Goal: Transaction & Acquisition: Obtain resource

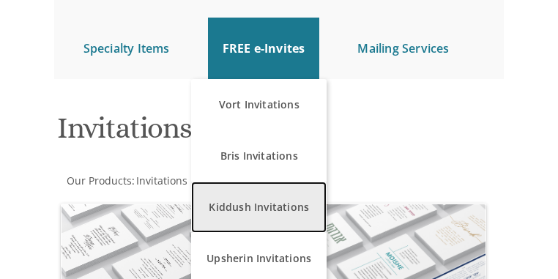
scroll to position [312, 0]
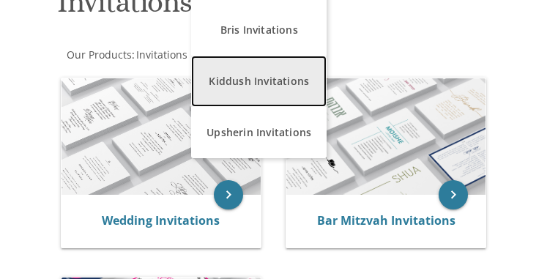
click at [233, 107] on link "Kiddush Invitations" at bounding box center [259, 81] width 136 height 51
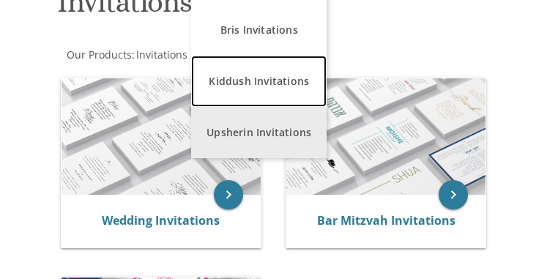
scroll to position [279, 0]
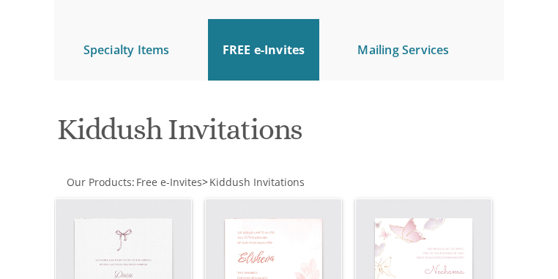
scroll to position [78, 0]
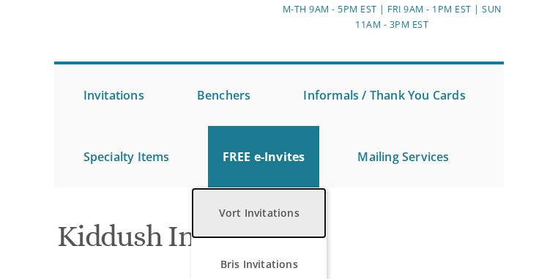
click at [233, 230] on link "Vort Invitations" at bounding box center [259, 213] width 136 height 51
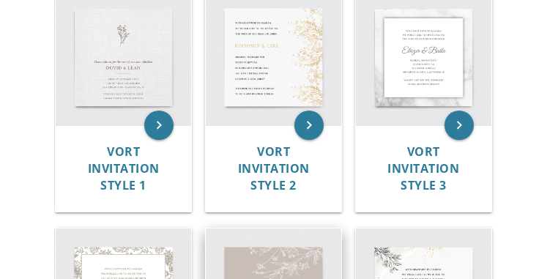
scroll to position [352, 0]
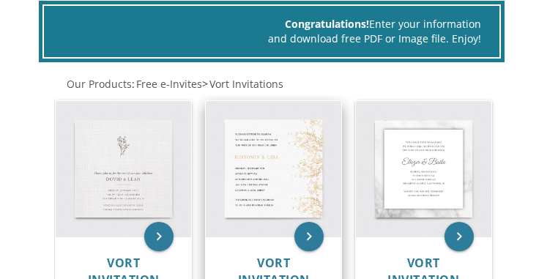
click at [246, 182] on img at bounding box center [274, 169] width 136 height 136
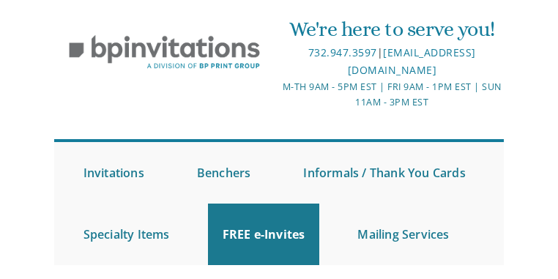
scroll to position [643, 0]
drag, startPoint x: 122, startPoint y: 59, endPoint x: 281, endPoint y: 108, distance: 167.1
copy div "With gratitude to Hashem We would like to invite you to The vort of our childre…"
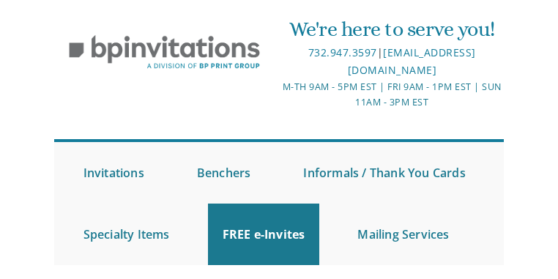
copy div "With gratitude to Hashem We would like to invite you to The vort of our childre…"
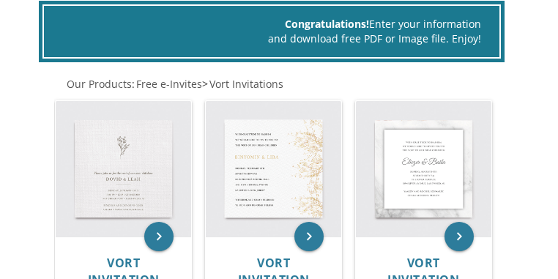
scroll to position [391, 0]
